Goal: Register for event/course

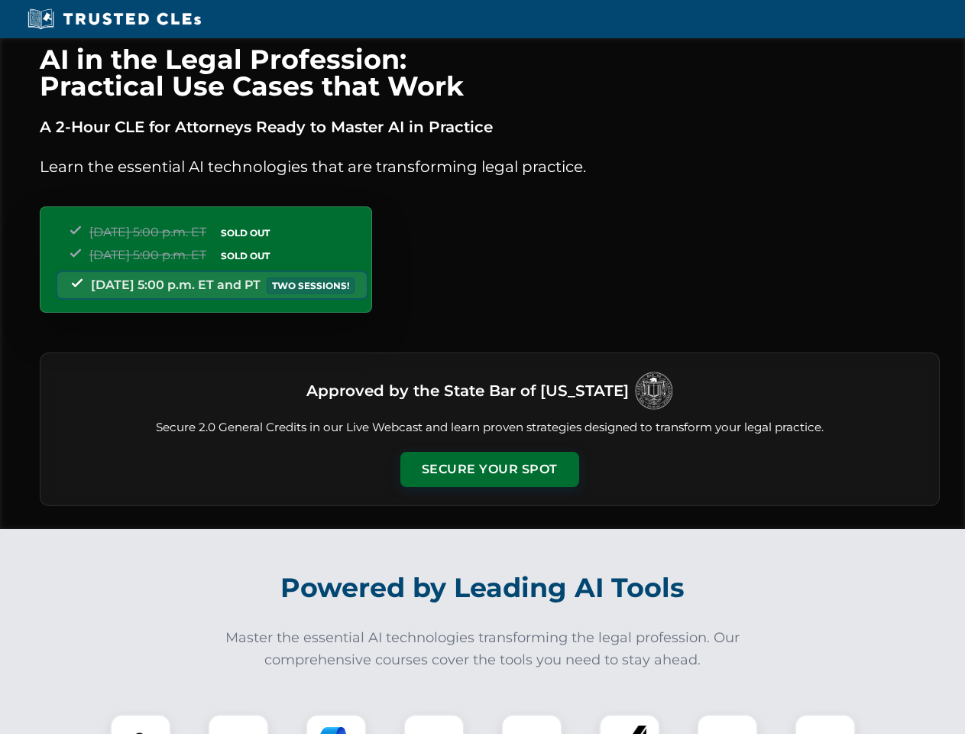
click at [489, 469] on button "Secure Your Spot" at bounding box center [489, 469] width 179 height 35
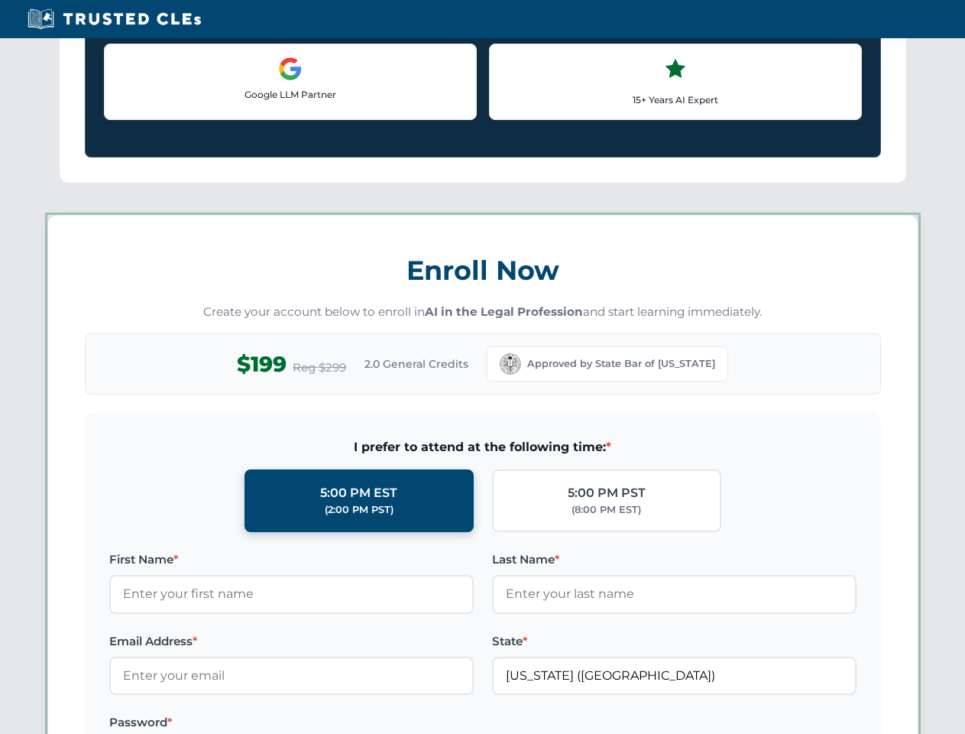
click at [238, 724] on label "Password *" at bounding box center [291, 722] width 365 height 18
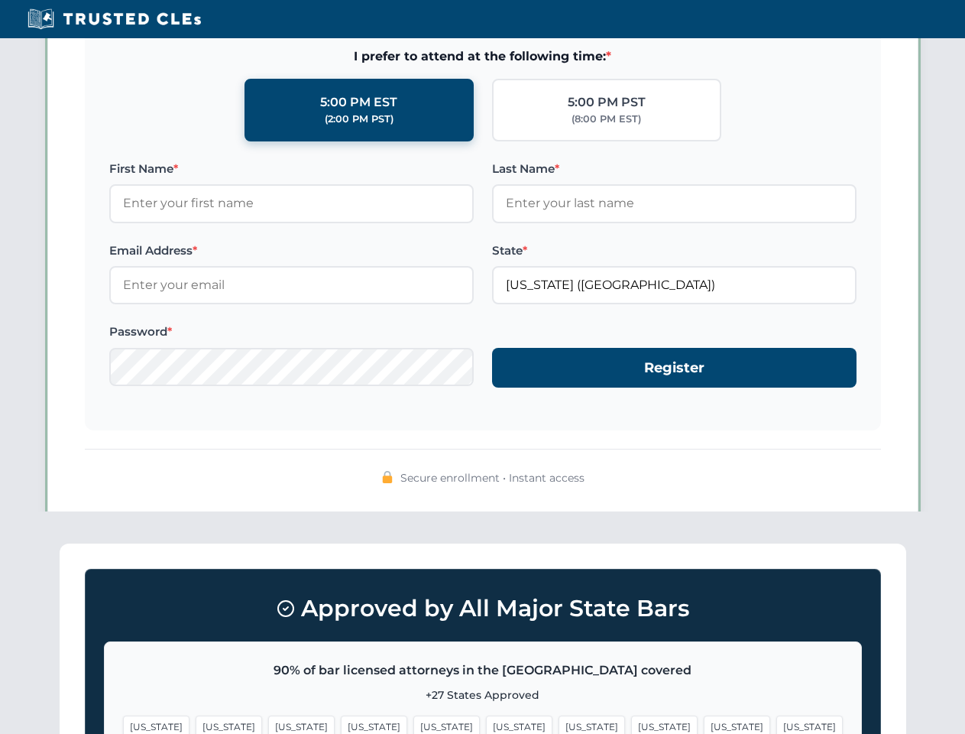
click at [559, 724] on span "[US_STATE]" at bounding box center [592, 726] width 66 height 22
click at [704, 724] on span "[US_STATE]" at bounding box center [737, 726] width 66 height 22
